Goal: Book appointment/travel/reservation

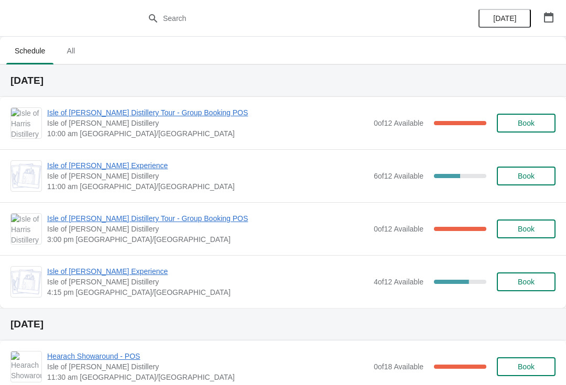
click at [76, 112] on span "Isle of [PERSON_NAME] Distillery Tour - Group Booking POS" at bounding box center [207, 112] width 321 height 10
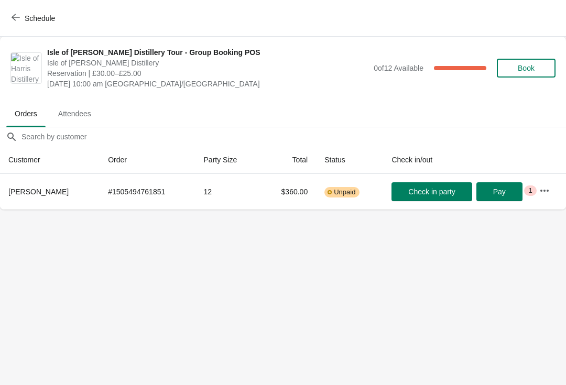
click at [28, 25] on button "Schedule" at bounding box center [34, 18] width 58 height 19
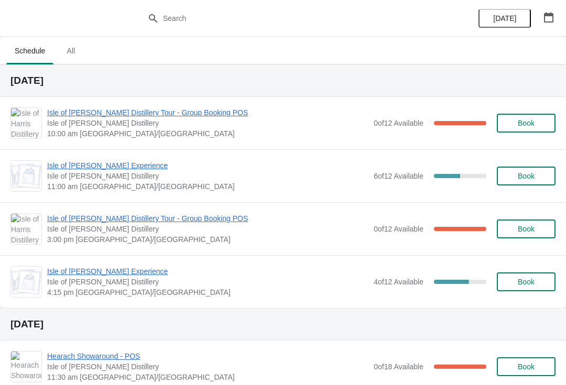
click at [57, 305] on div "Isle of [PERSON_NAME] Experience [GEOGRAPHIC_DATA][PERSON_NAME] 4:15 pm [GEOGRA…" at bounding box center [283, 281] width 566 height 53
click at [85, 109] on span "Isle of [PERSON_NAME] Distillery Tour - Group Booking POS" at bounding box center [207, 112] width 321 height 10
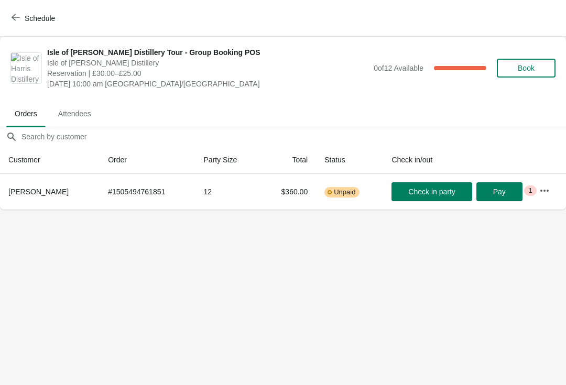
click at [34, 19] on span "Schedule" at bounding box center [40, 18] width 30 height 8
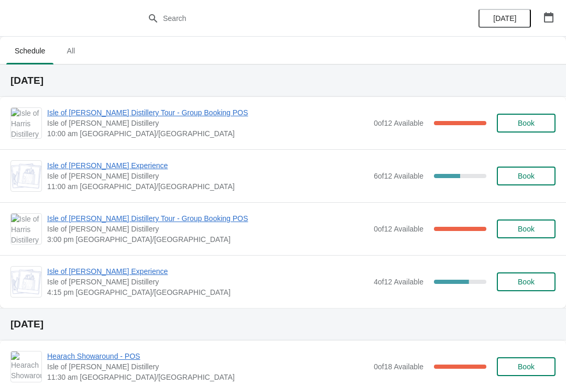
click at [89, 166] on span "Isle of [PERSON_NAME] Experience" at bounding box center [207, 165] width 321 height 10
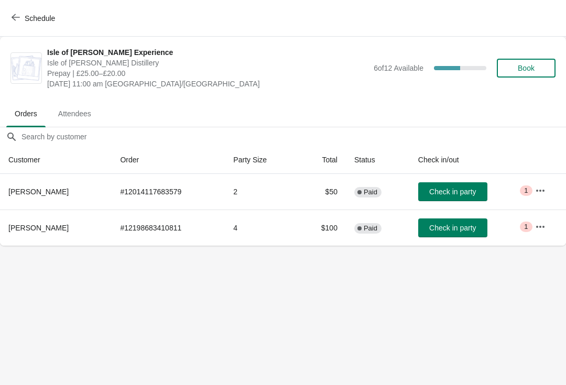
click at [41, 15] on span "Schedule" at bounding box center [40, 18] width 30 height 8
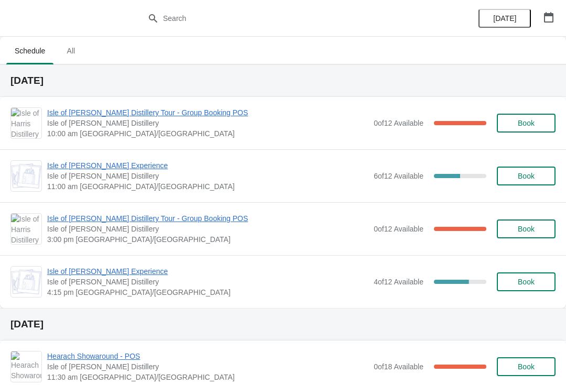
click at [95, 218] on span "Isle of [PERSON_NAME] Distillery Tour - Group Booking POS" at bounding box center [207, 218] width 321 height 10
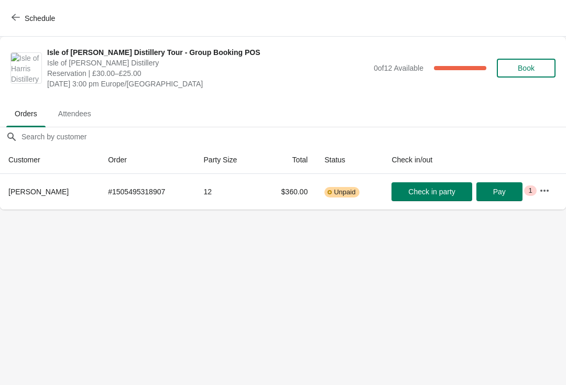
click at [44, 18] on span "Schedule" at bounding box center [40, 18] width 30 height 8
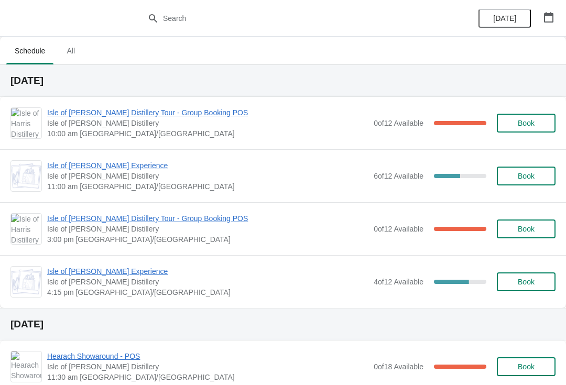
click at [101, 115] on span "Isle of [PERSON_NAME] Distillery Tour - Group Booking POS" at bounding box center [207, 112] width 321 height 10
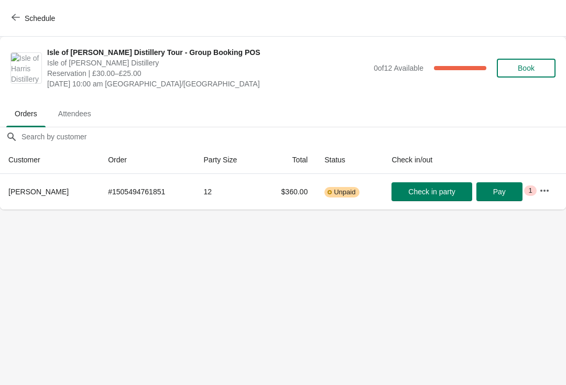
click at [42, 18] on span "Schedule" at bounding box center [40, 18] width 30 height 8
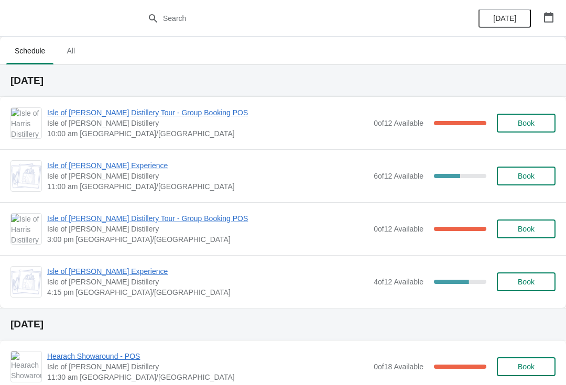
click at [82, 220] on span "Isle of [PERSON_NAME] Distillery Tour - Group Booking POS" at bounding box center [207, 218] width 321 height 10
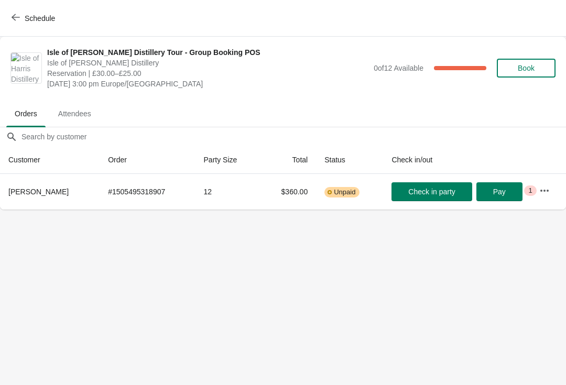
click at [42, 21] on span "Schedule" at bounding box center [40, 18] width 30 height 8
